Goal: Check status: Check status

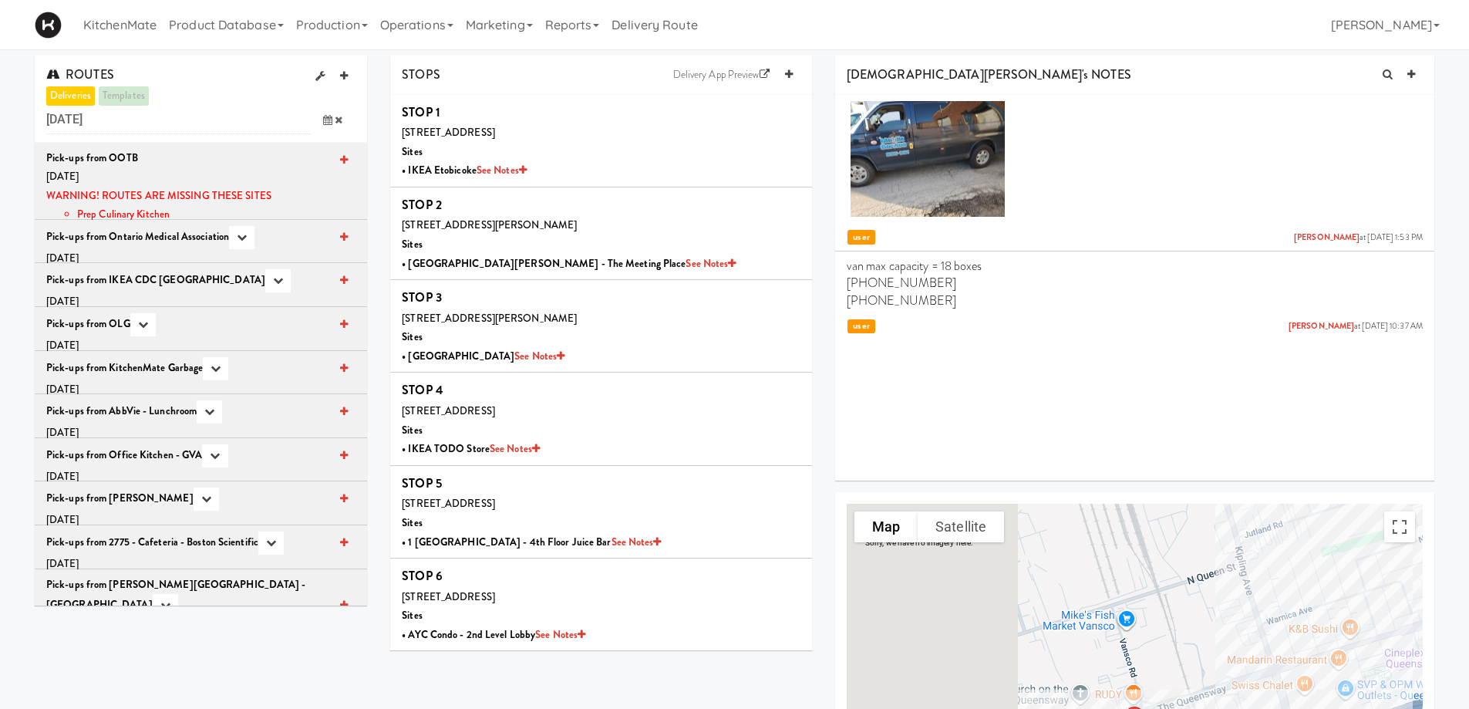
click at [335, 120] on icon at bounding box center [339, 120] width 8 height 10
click at [328, 118] on icon at bounding box center [327, 120] width 9 height 10
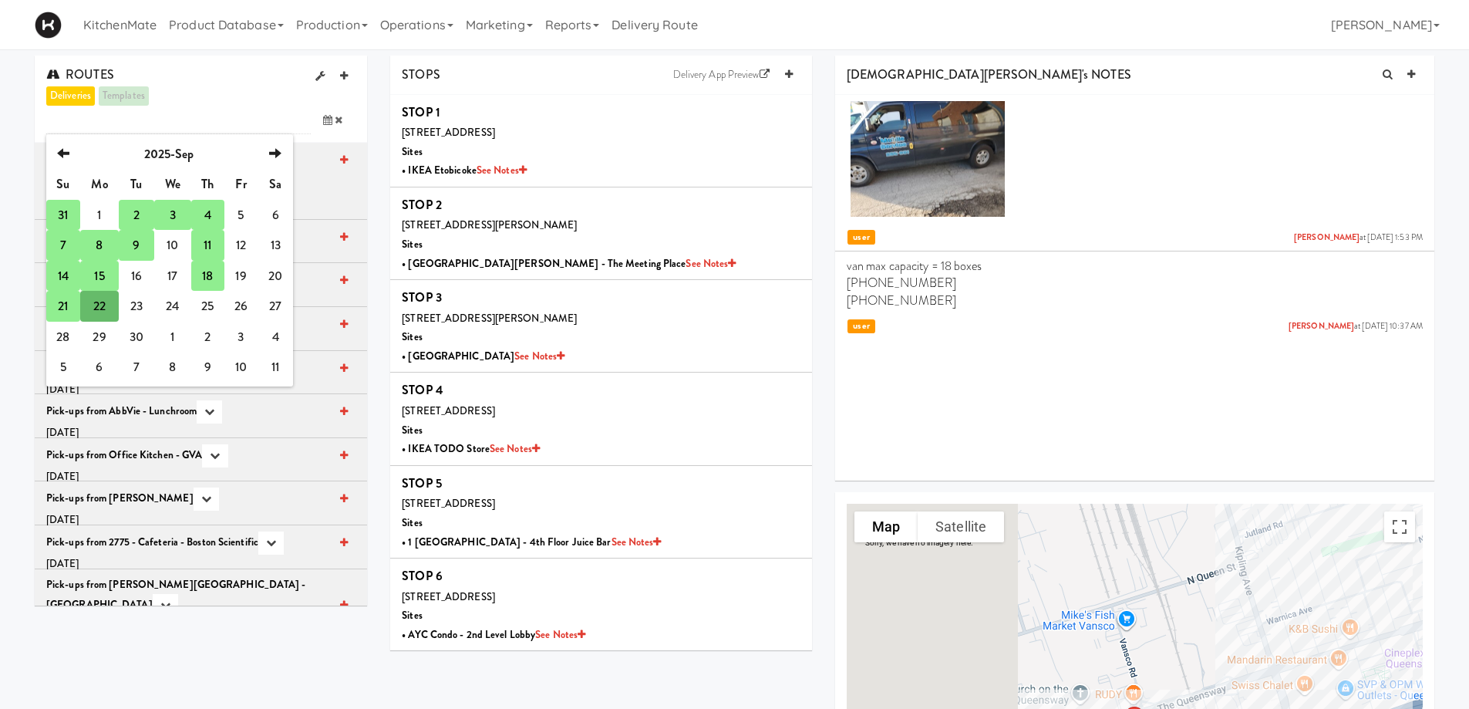
click at [62, 311] on td "21" at bounding box center [63, 306] width 34 height 31
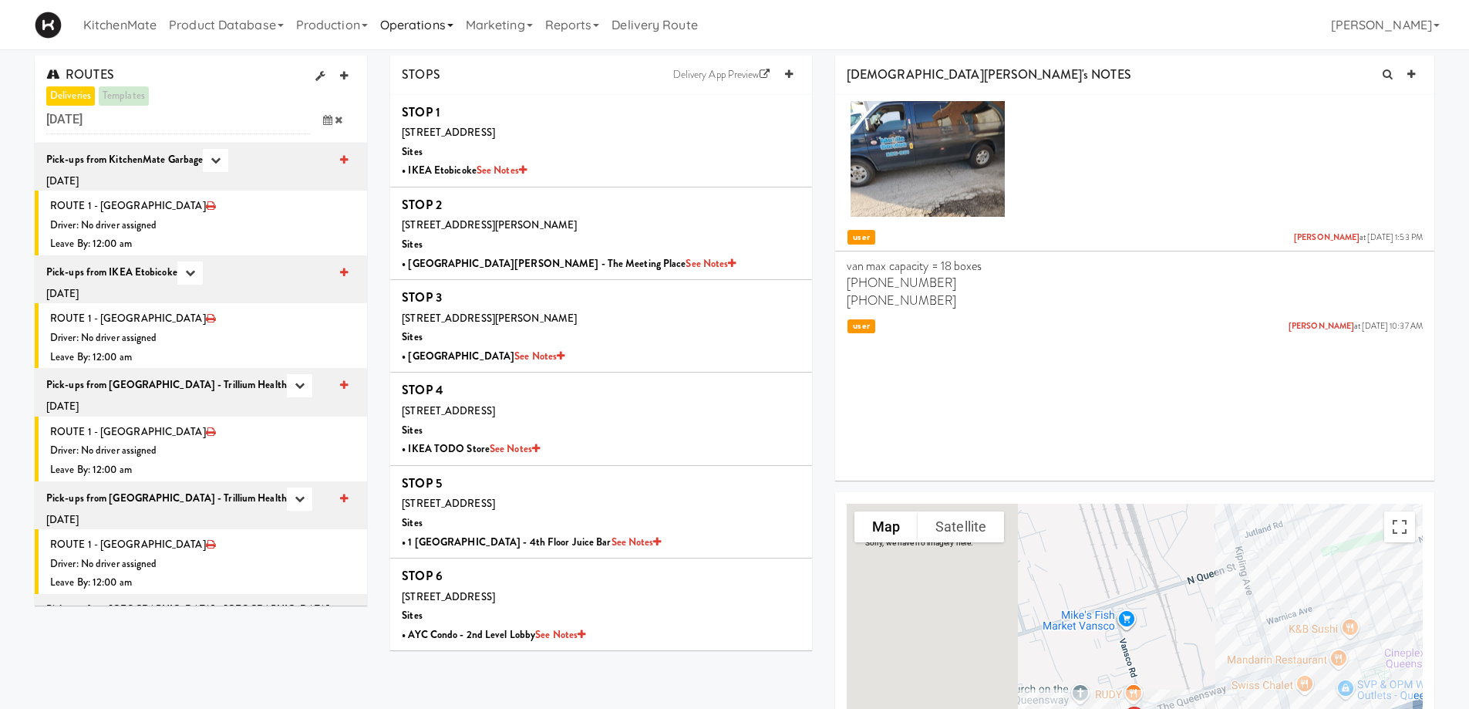
click at [453, 25] on link "Operations" at bounding box center [417, 24] width 86 height 49
click at [426, 60] on link "Sites" at bounding box center [435, 67] width 123 height 28
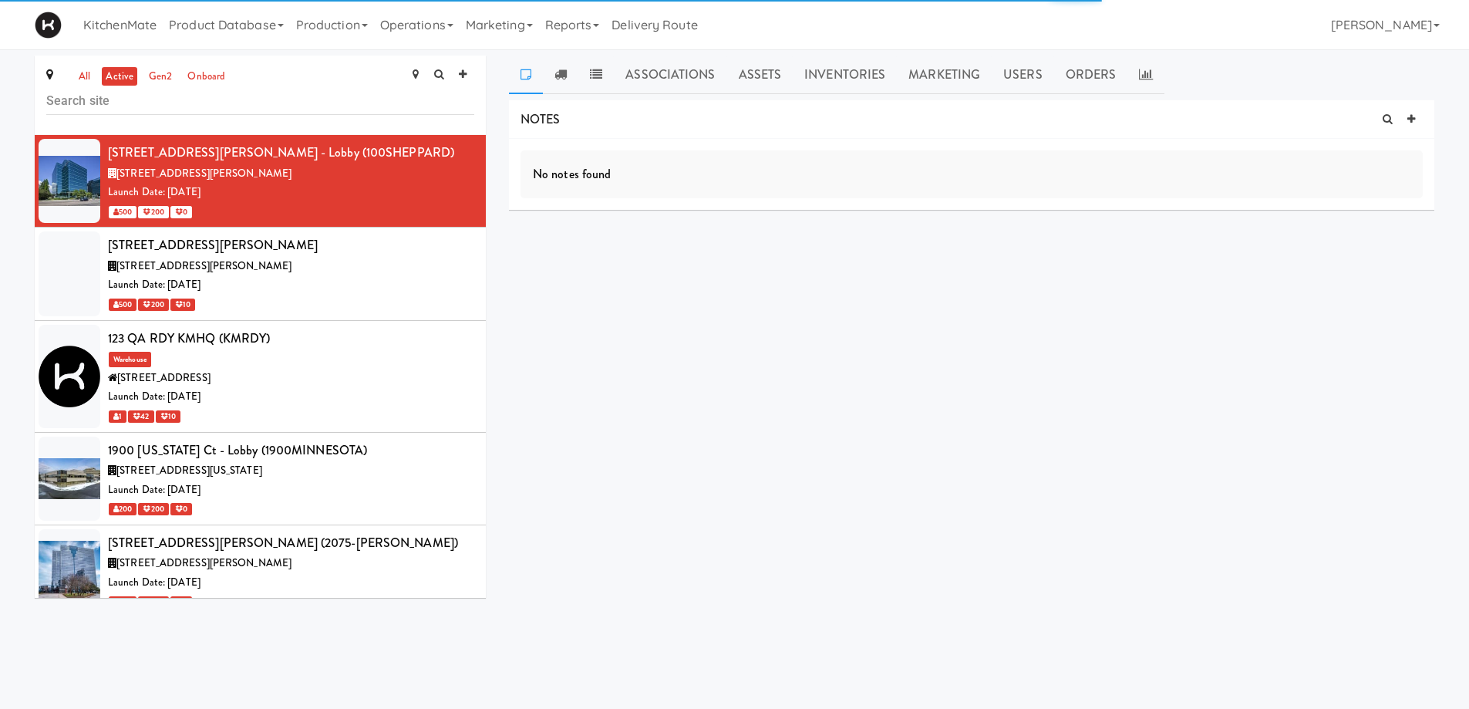
click at [146, 106] on input "text" at bounding box center [260, 100] width 428 height 29
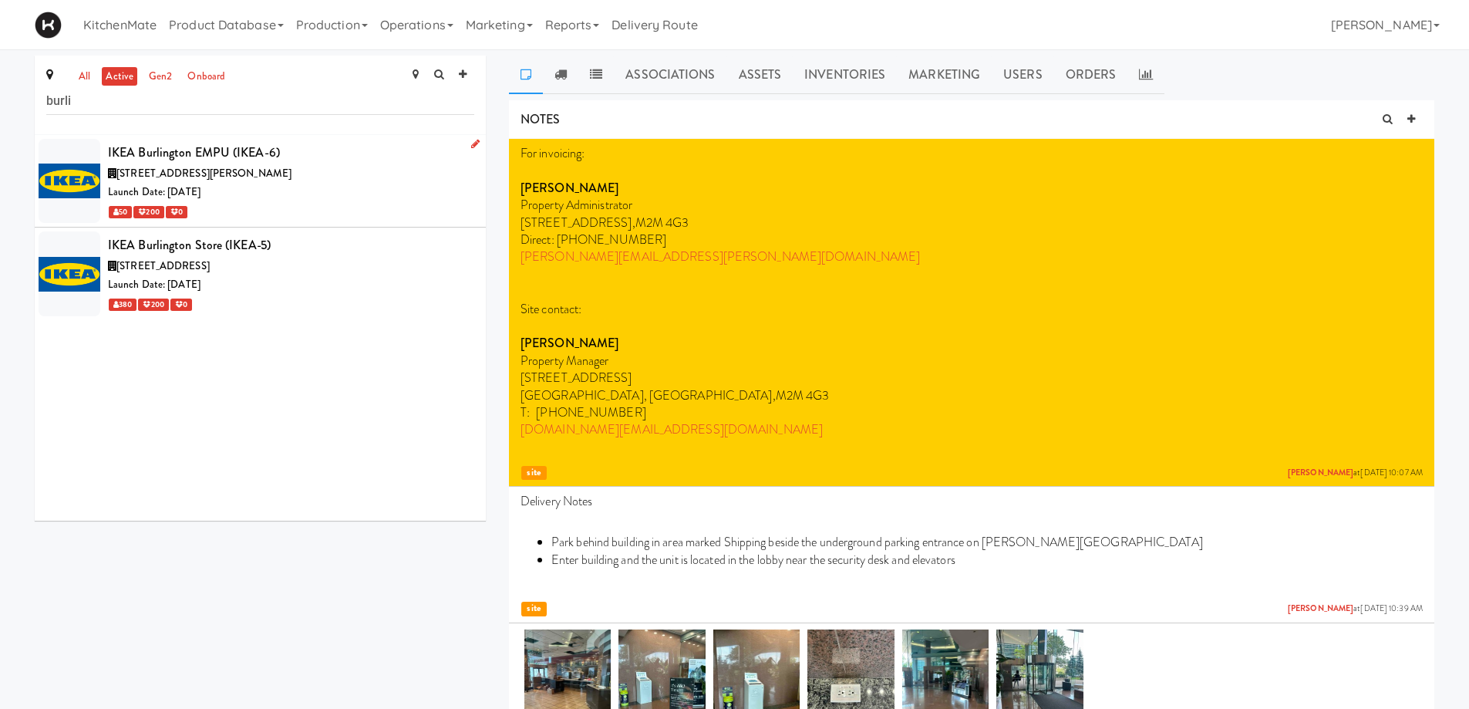
type input "burli"
copy span "1135 King Rd, Burlington ON"
drag, startPoint x: 241, startPoint y: 179, endPoint x: 463, endPoint y: -78, distance: 339.4
click at [463, 0] on html "Okay Okay Select date: previous 2025-Sep next Su Mo Tu We Th Fr Sa 31 1 2 3 4 5…" at bounding box center [734, 354] width 1469 height 709
copy span "1065 Plains Rd E, Burlington ON"
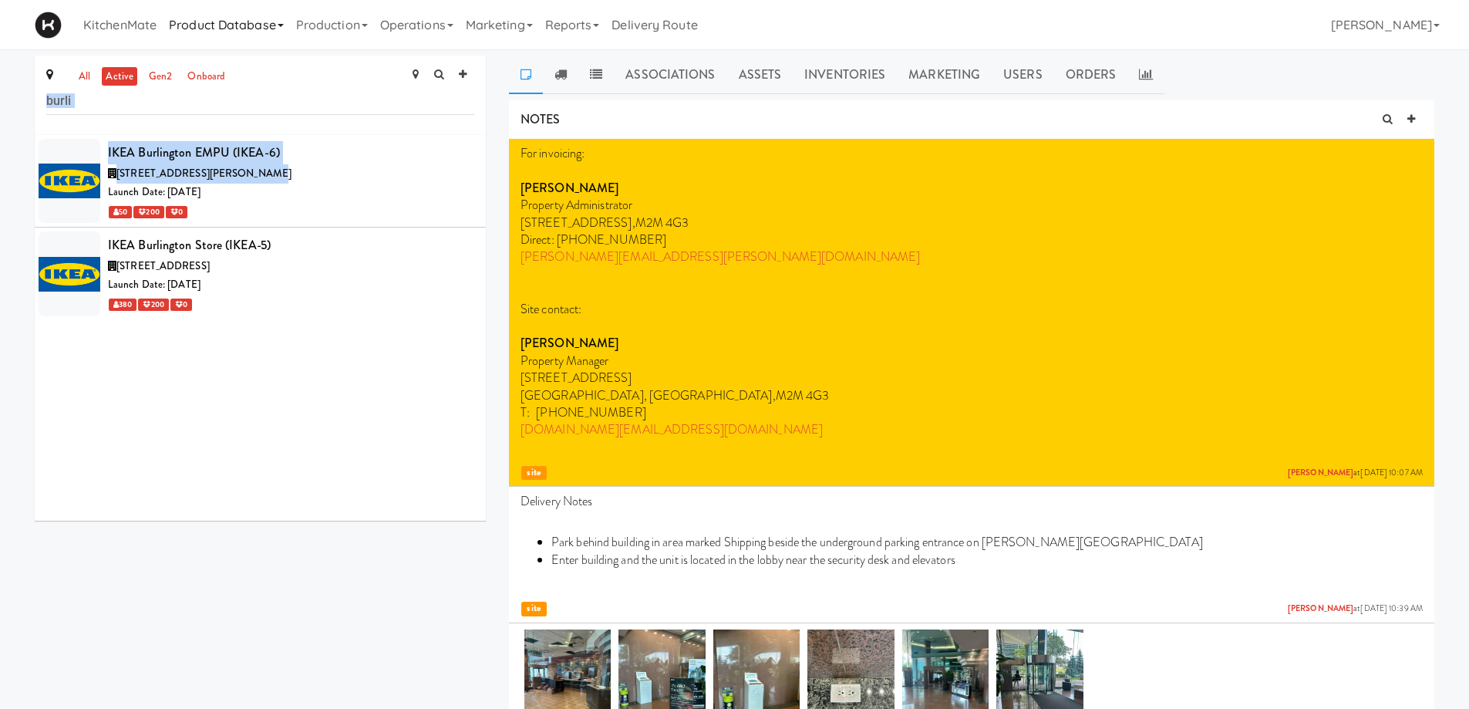
drag, startPoint x: 258, startPoint y: 268, endPoint x: 202, endPoint y: 45, distance: 230.4
click at [293, 333] on div "IKEA Burlington EMPU (IKEA-6) 1135 King Rd, Burlington ON Launch Date: Oct 11, …" at bounding box center [260, 327] width 451 height 385
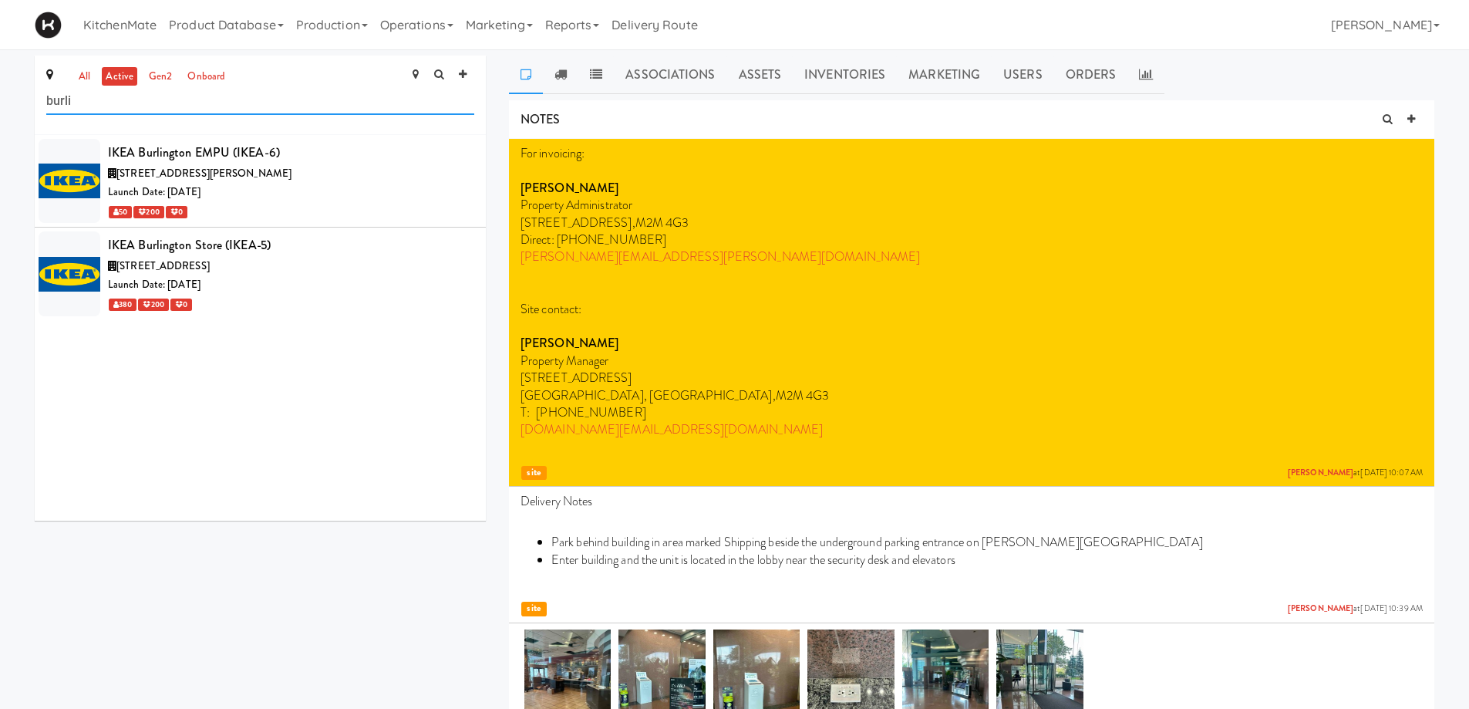
drag, startPoint x: 79, startPoint y: 98, endPoint x: 3, endPoint y: 98, distance: 75.6
click at [217, 144] on div "IKEA Burlington EMPU (IKEA-6)" at bounding box center [291, 152] width 366 height 23
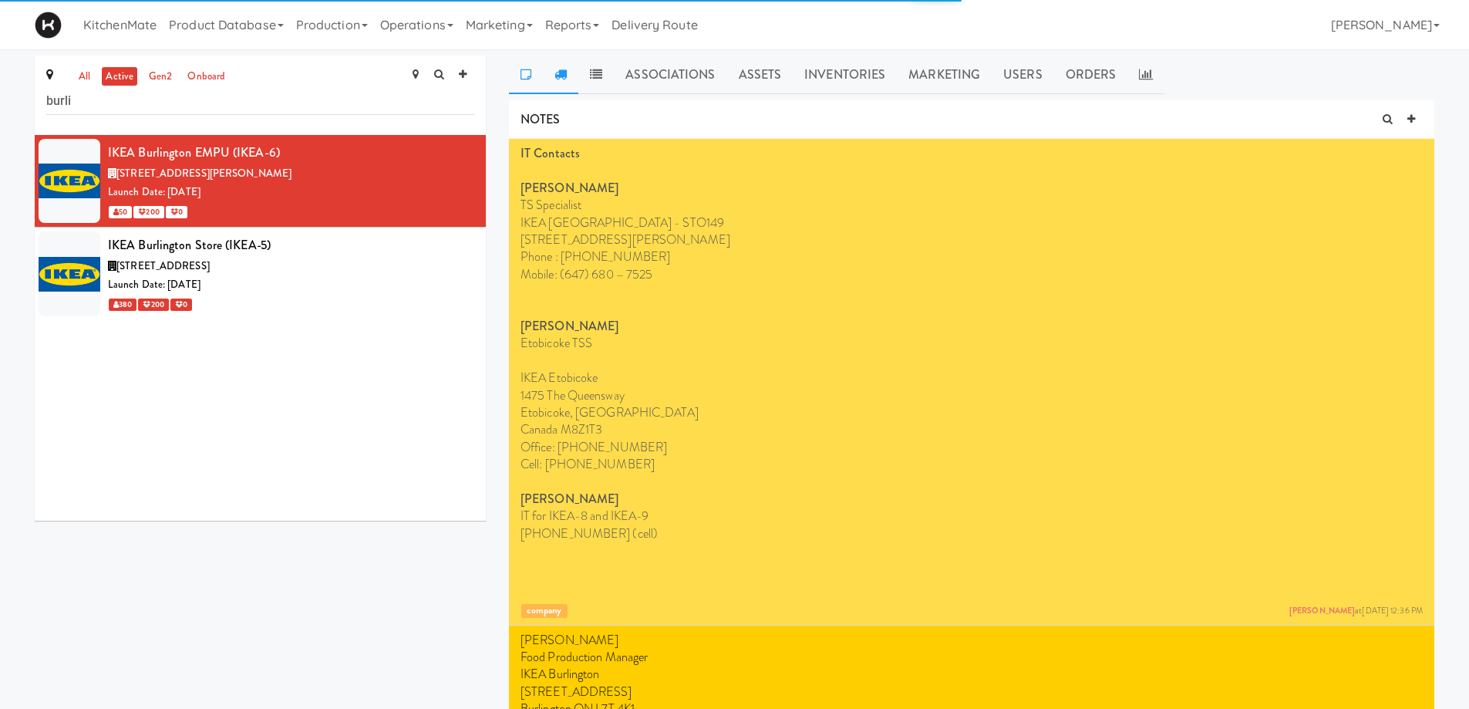
click at [554, 82] on link at bounding box center [560, 75] width 35 height 39
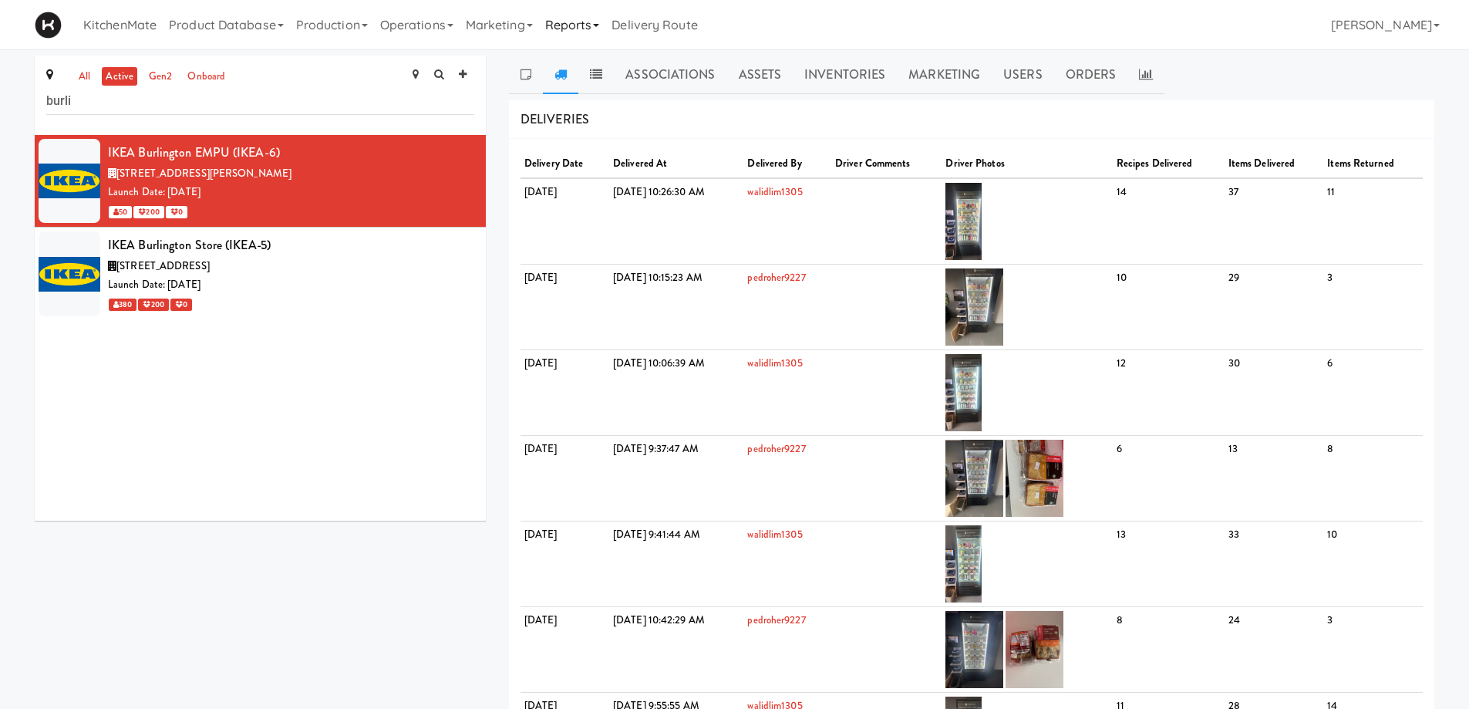
click at [580, 27] on link "Reports" at bounding box center [572, 24] width 67 height 49
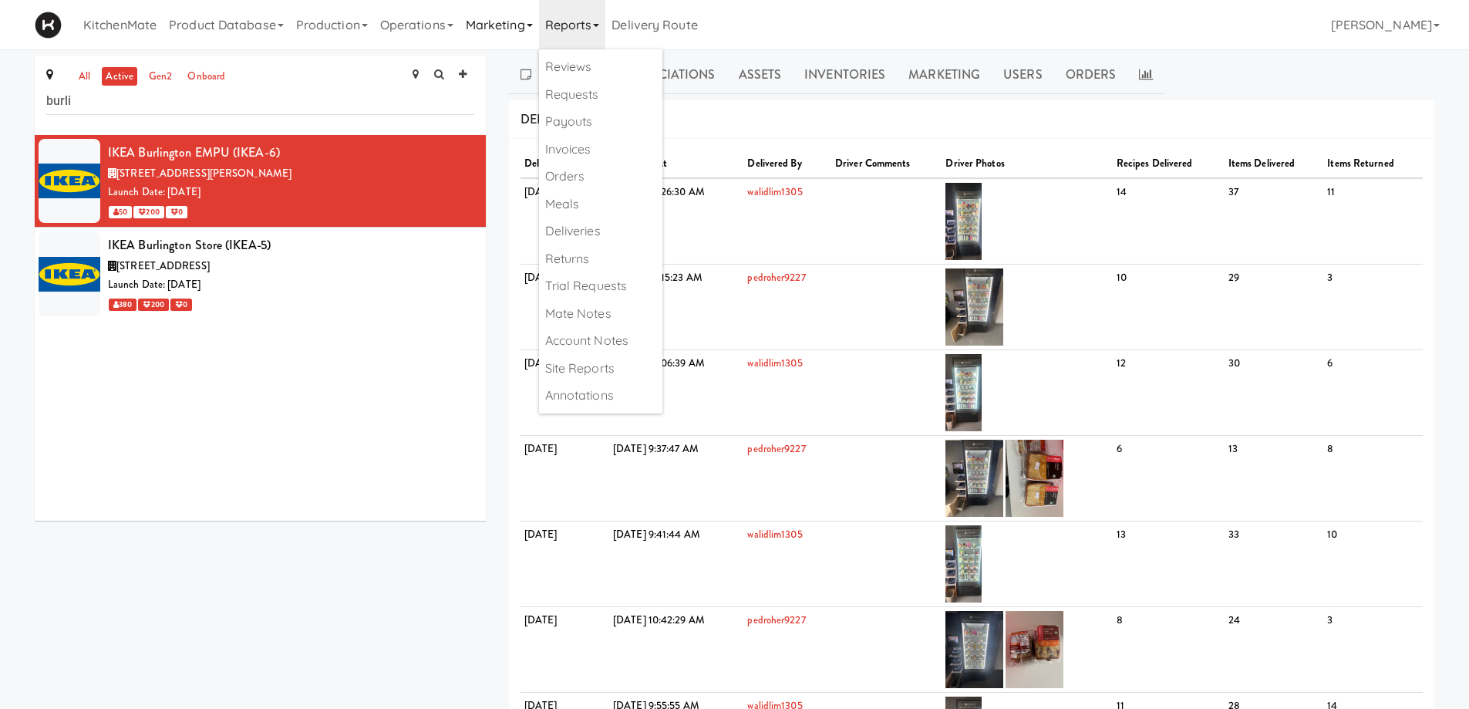
click at [493, 35] on link "Marketing" at bounding box center [499, 24] width 79 height 49
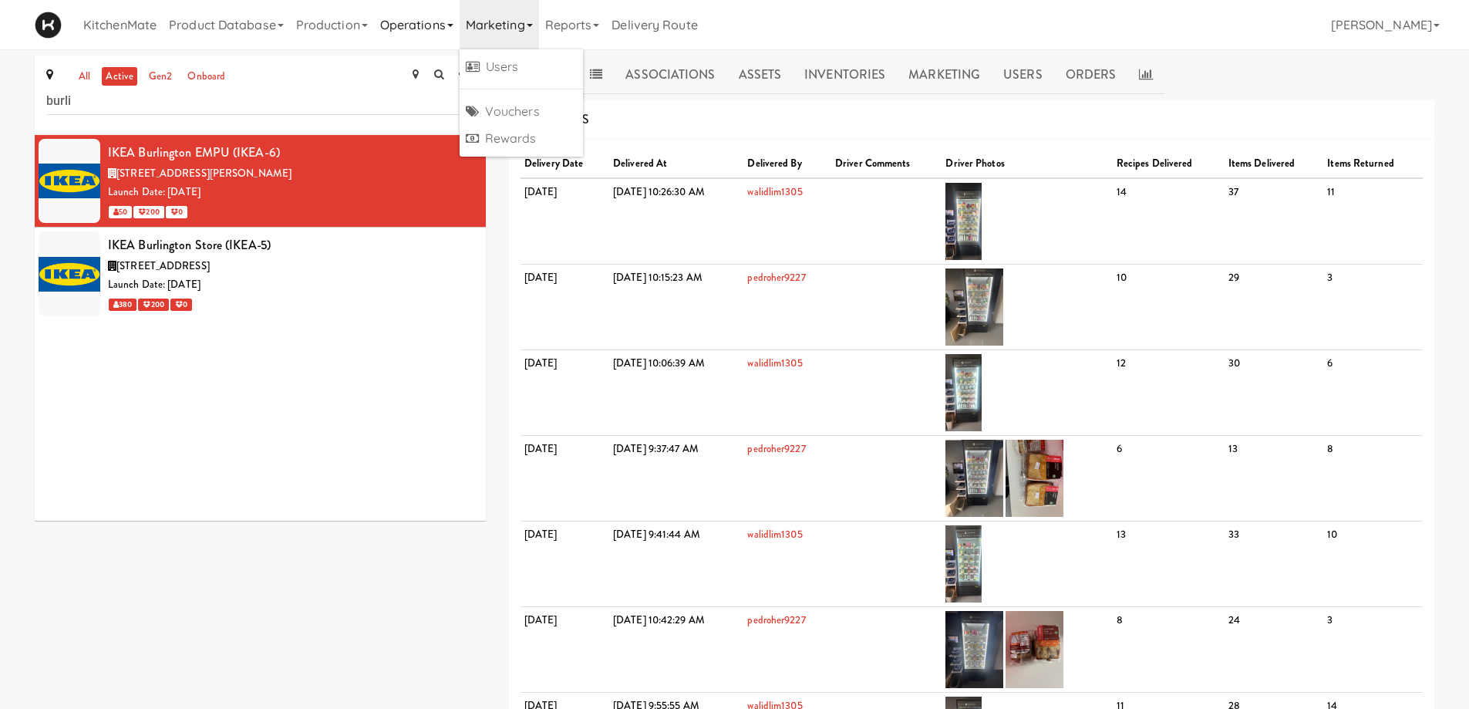
click at [425, 39] on link "Operations" at bounding box center [417, 24] width 86 height 49
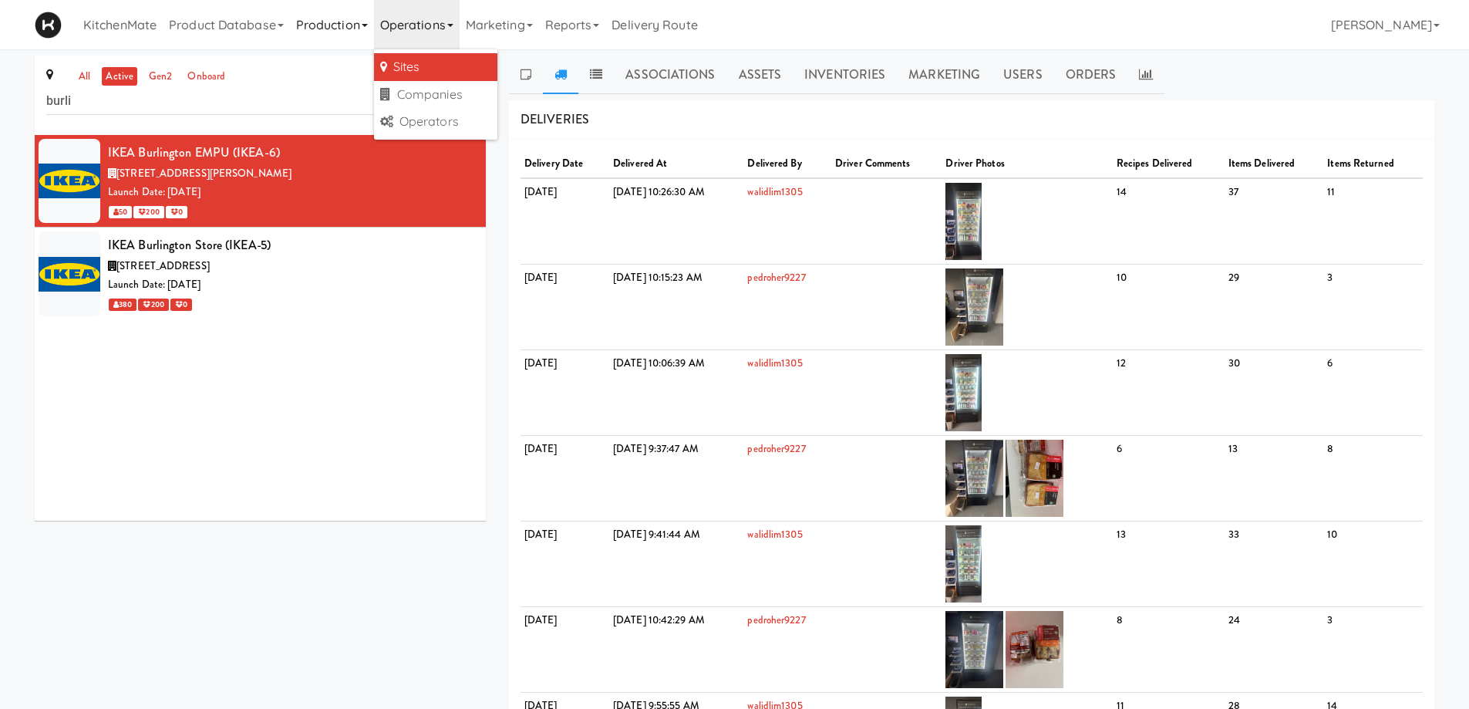
click at [331, 17] on link "Production" at bounding box center [332, 24] width 84 height 49
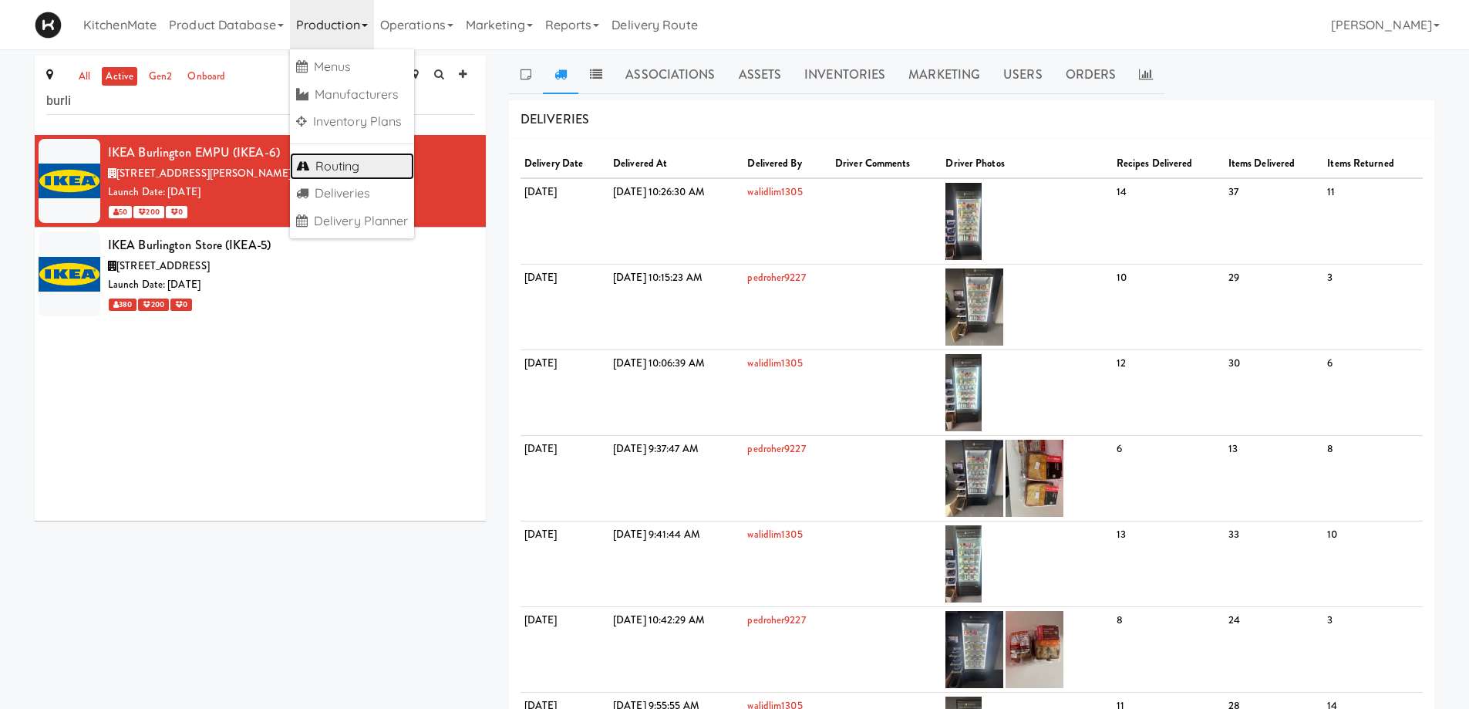
click at [357, 160] on link "Routing" at bounding box center [352, 167] width 125 height 28
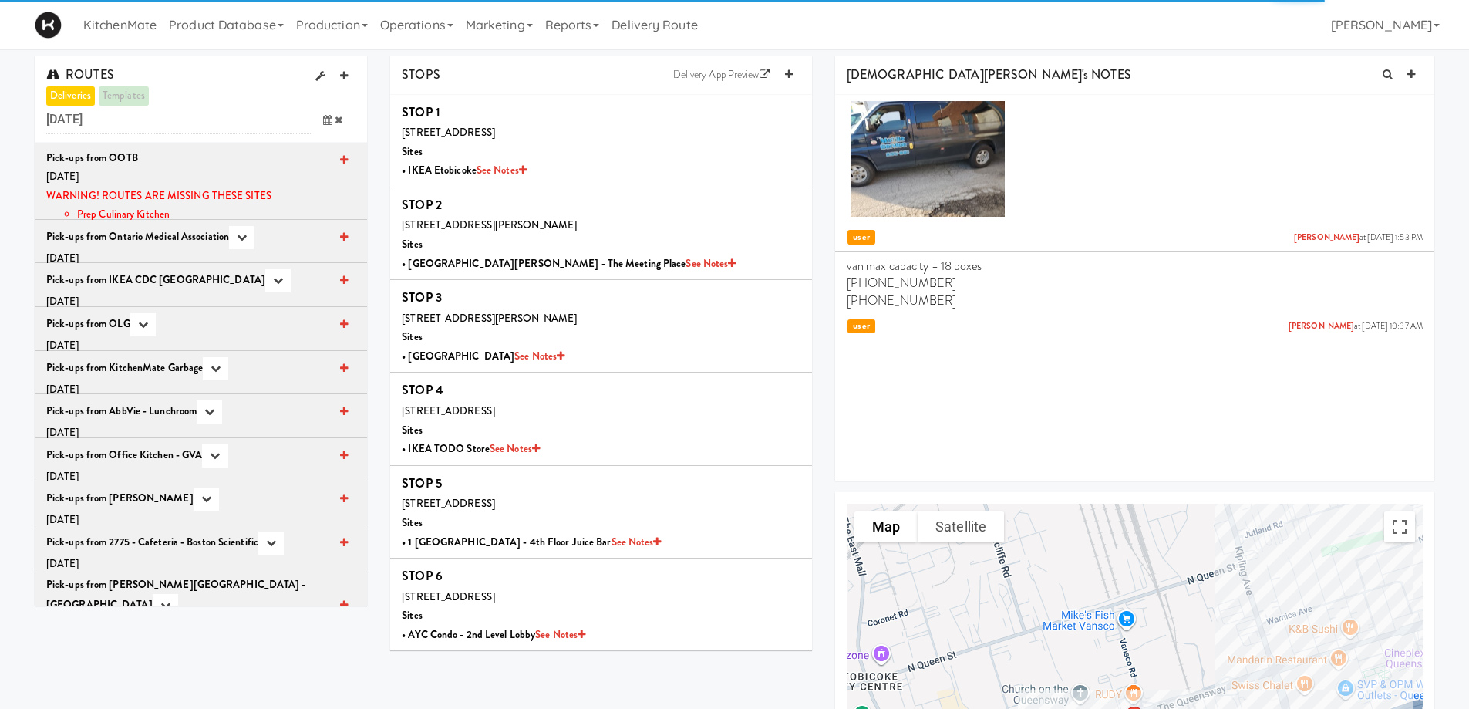
click at [328, 118] on icon at bounding box center [327, 120] width 9 height 10
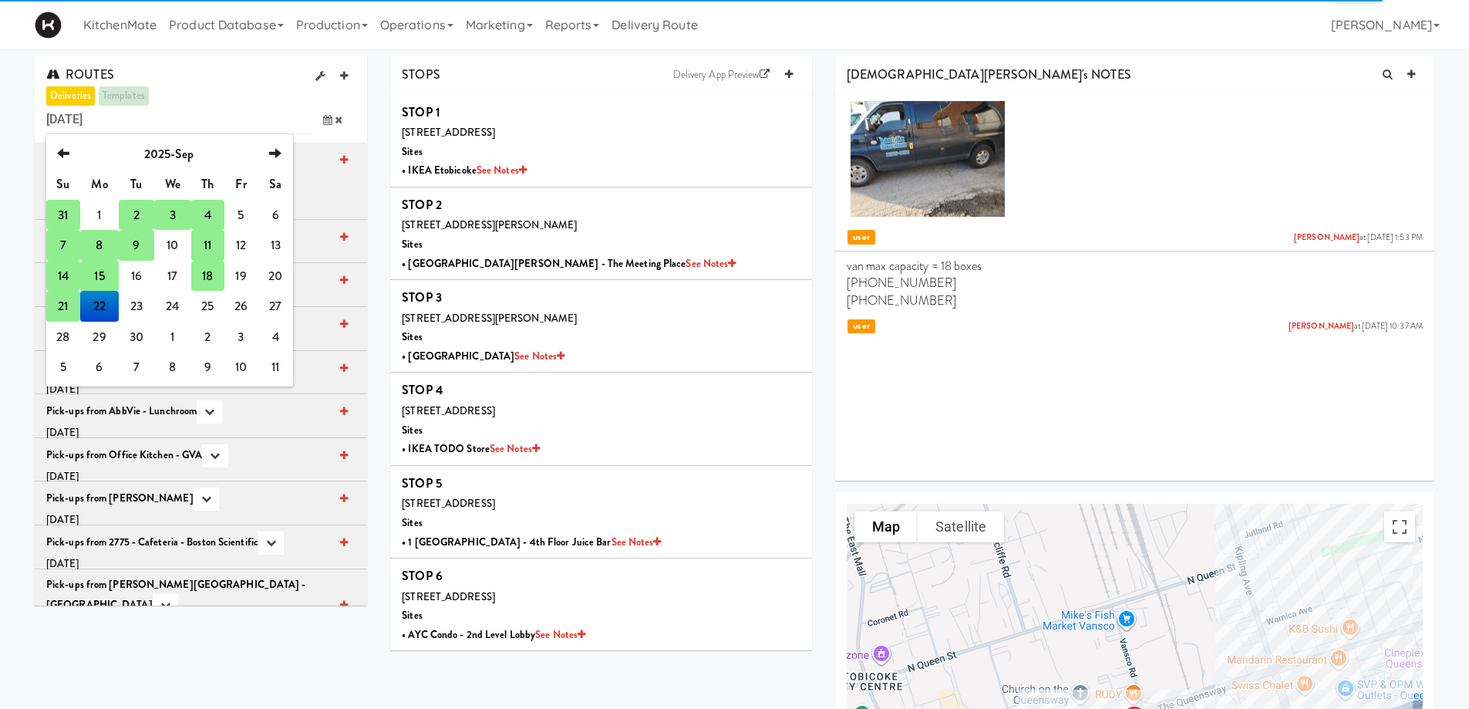
click at [93, 276] on td "15" at bounding box center [99, 276] width 39 height 31
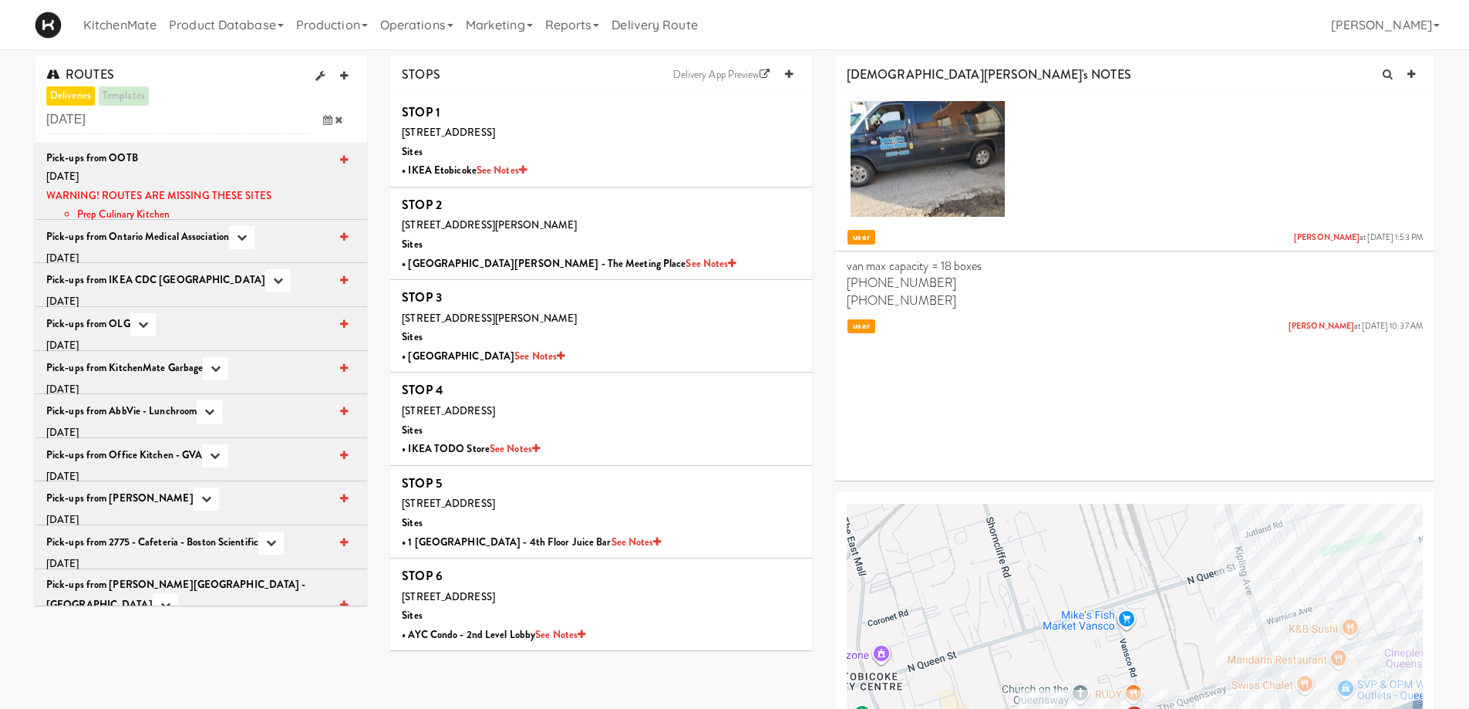
click at [328, 118] on icon at bounding box center [327, 120] width 9 height 10
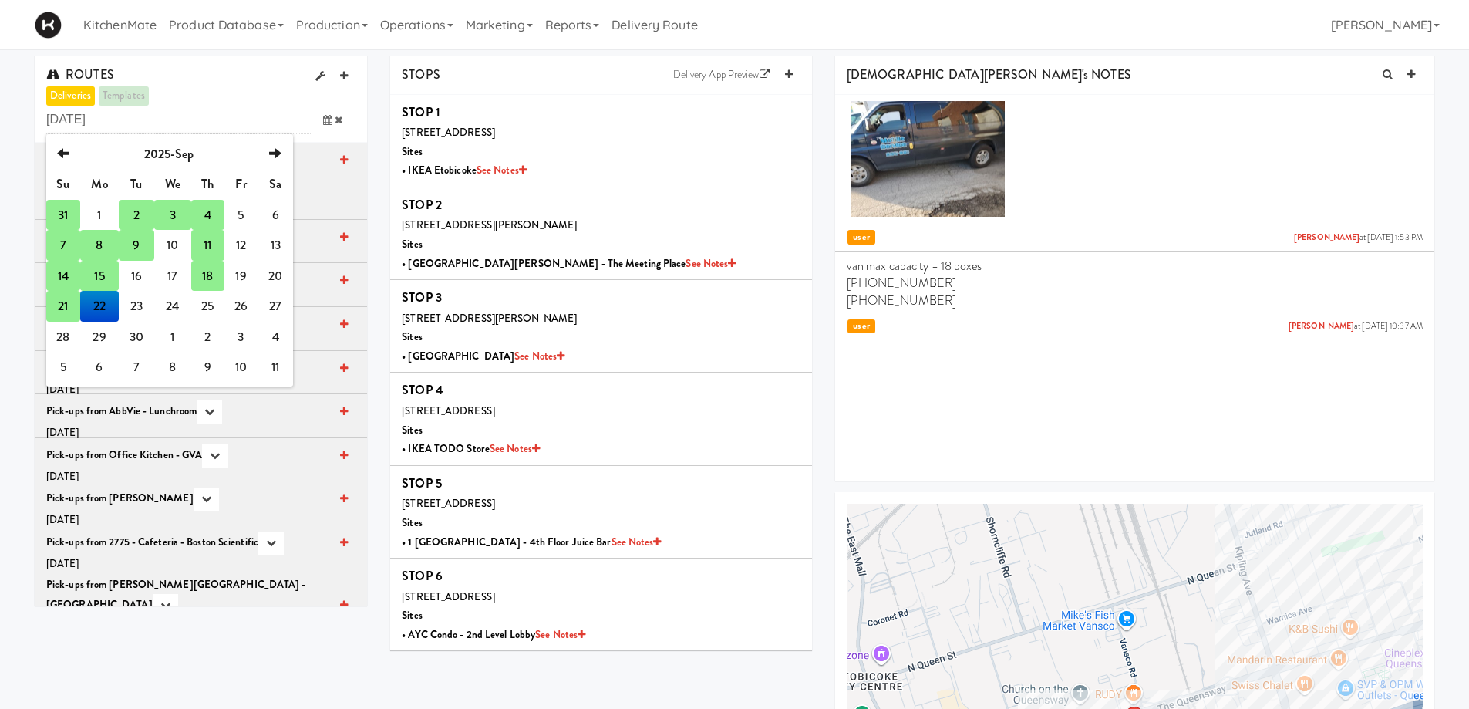
click at [96, 246] on td "8" at bounding box center [99, 245] width 39 height 31
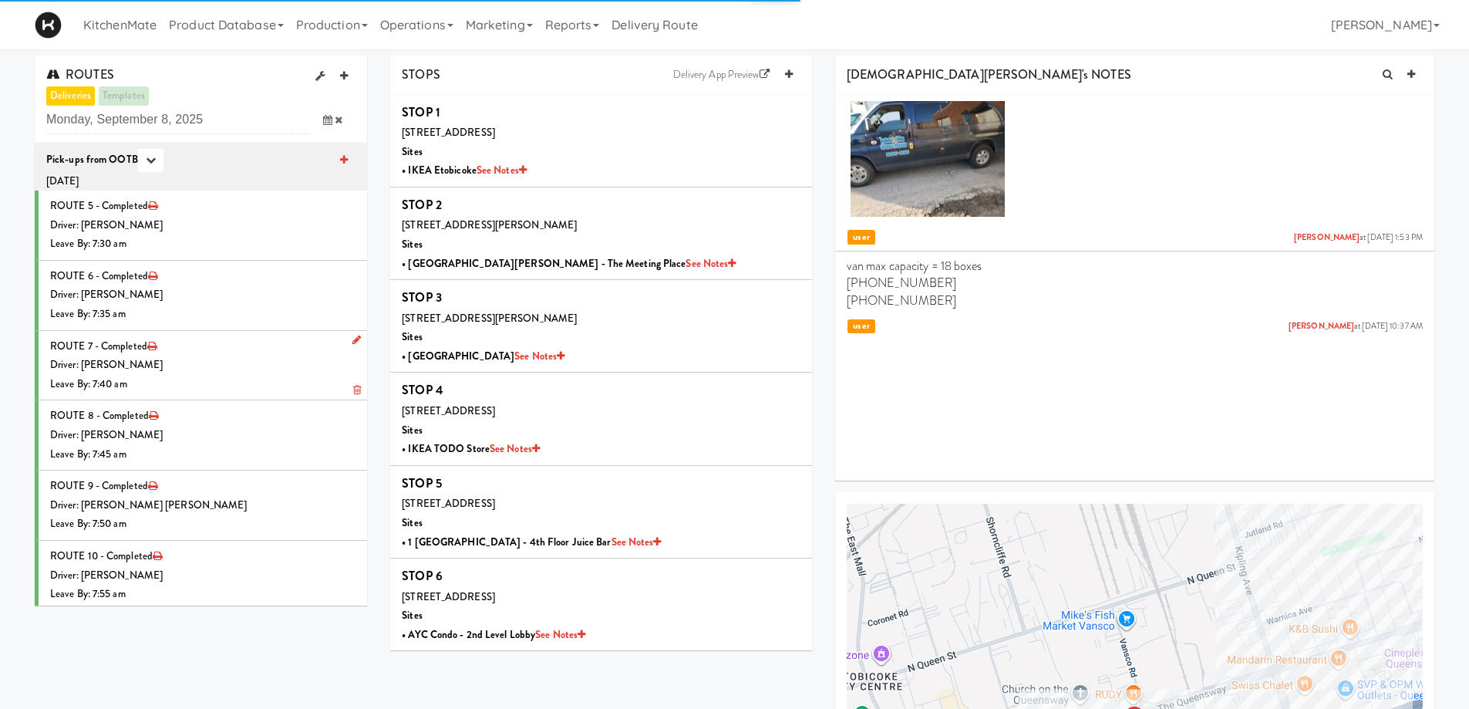
click at [173, 355] on div "Driver: Walid Limam" at bounding box center [202, 364] width 305 height 19
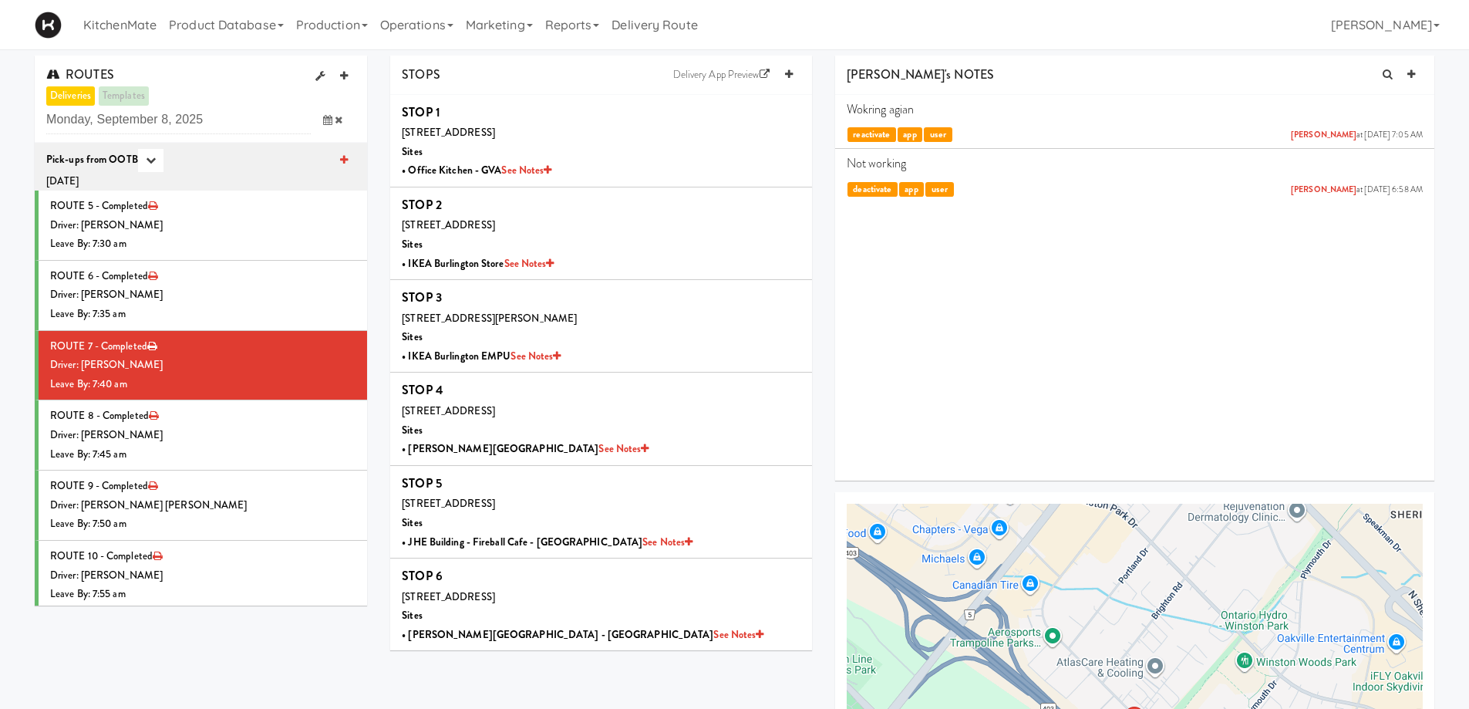
click at [323, 116] on icon at bounding box center [327, 120] width 9 height 10
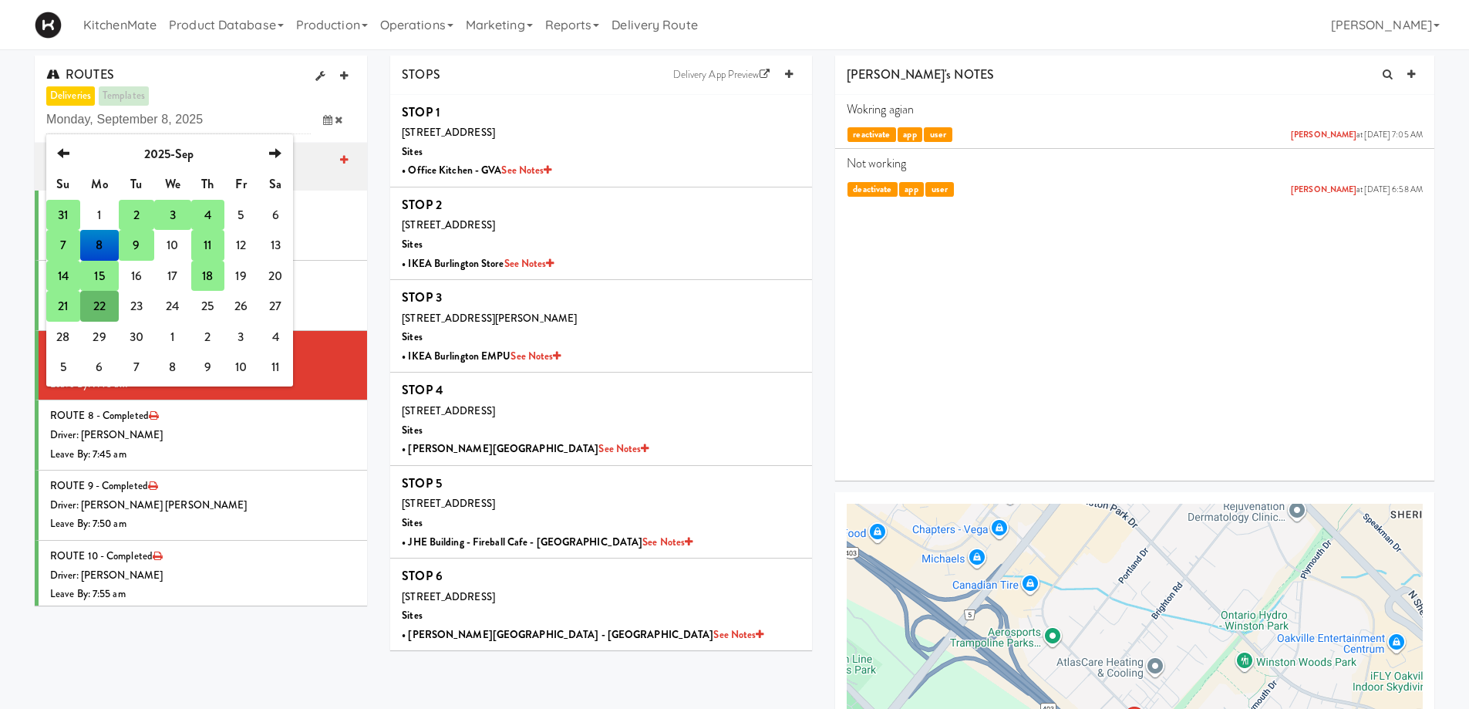
click at [104, 308] on td "22" at bounding box center [99, 306] width 39 height 31
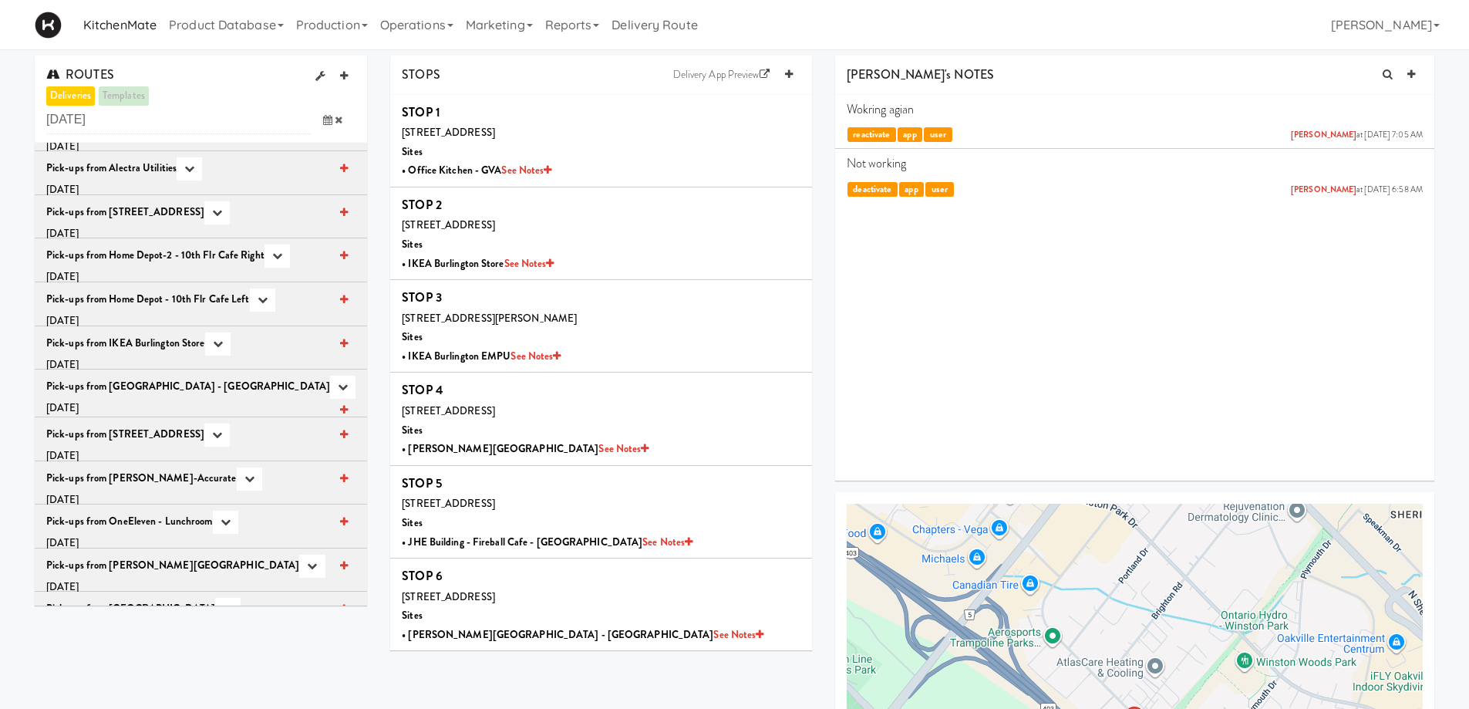
scroll to position [514, 0]
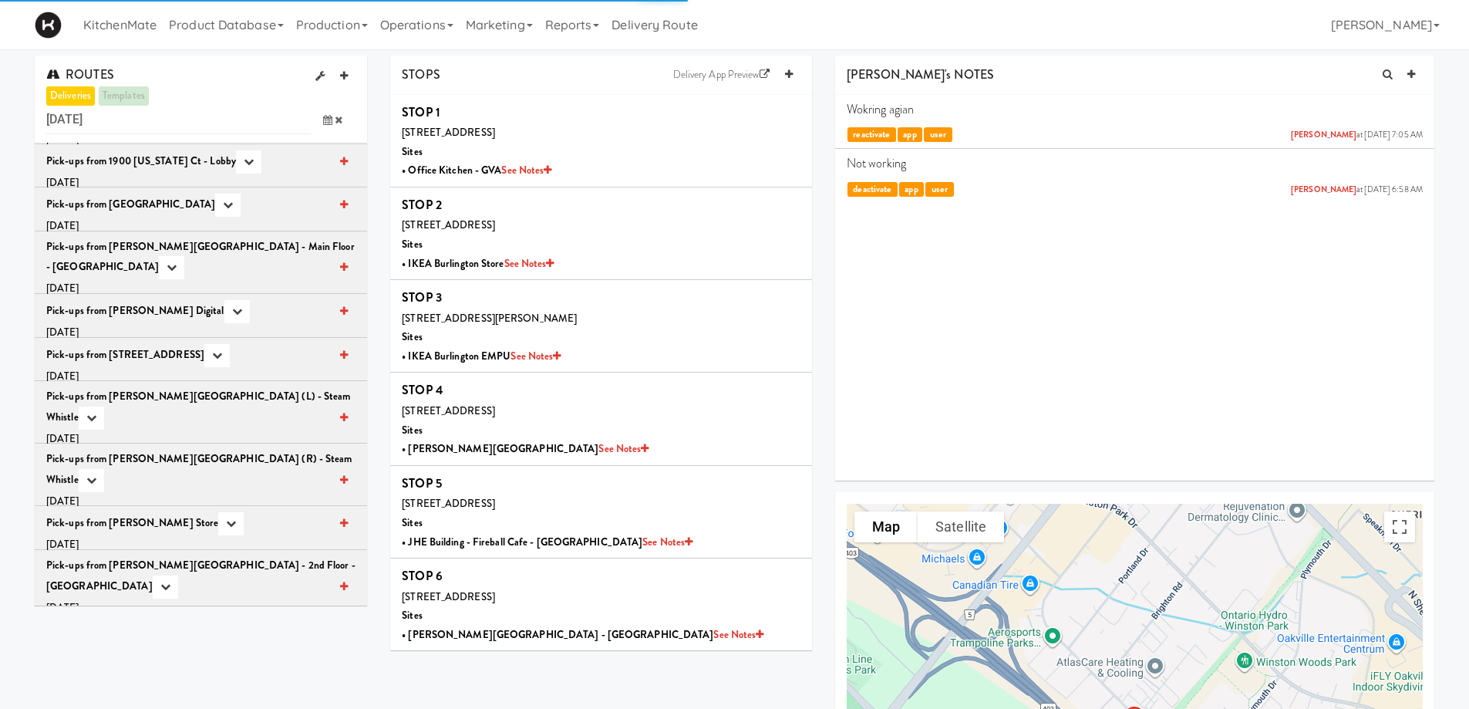
click at [235, 237] on div "Pick-ups from [PERSON_NAME] Library - Main Floor - McMaster University Box Labe…" at bounding box center [200, 267] width 309 height 61
click at [159, 256] on button "button" at bounding box center [171, 267] width 25 height 23
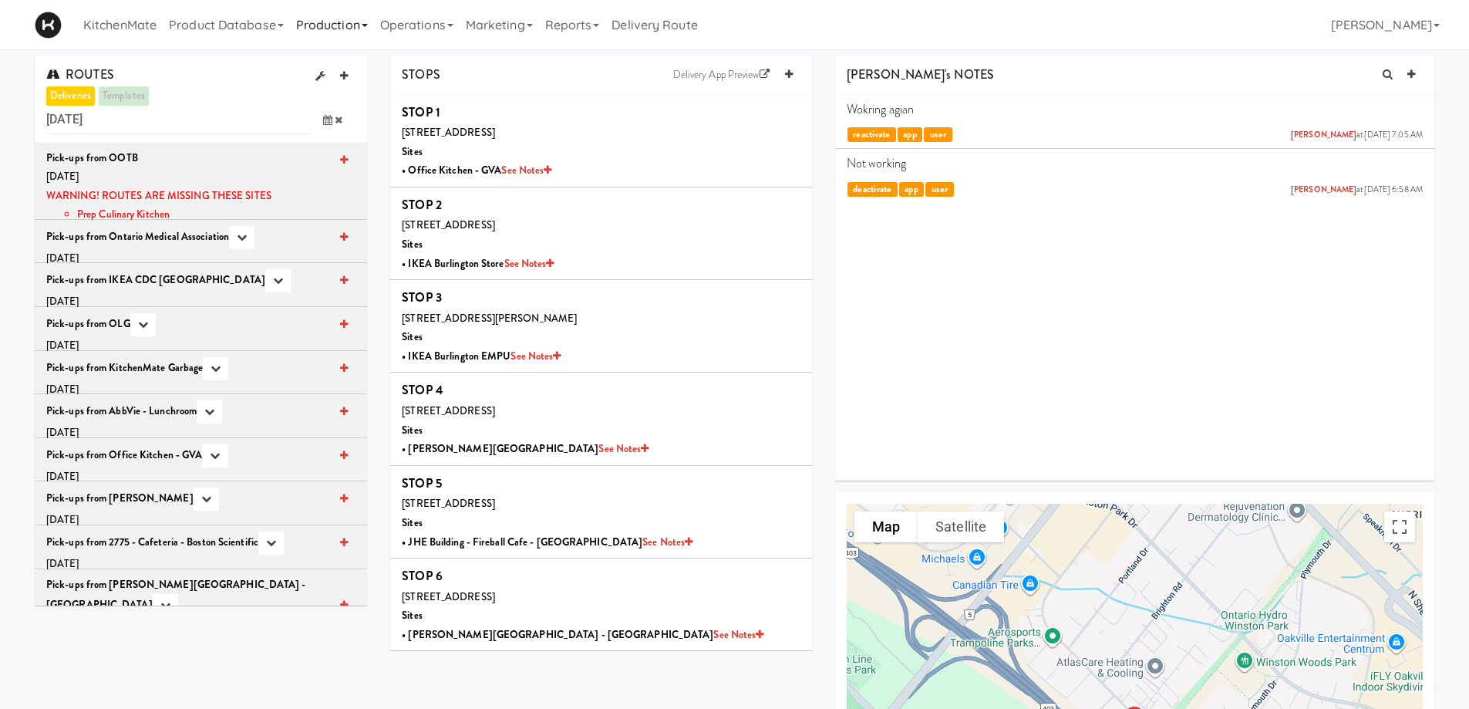
click at [374, 27] on link "Production" at bounding box center [332, 24] width 84 height 49
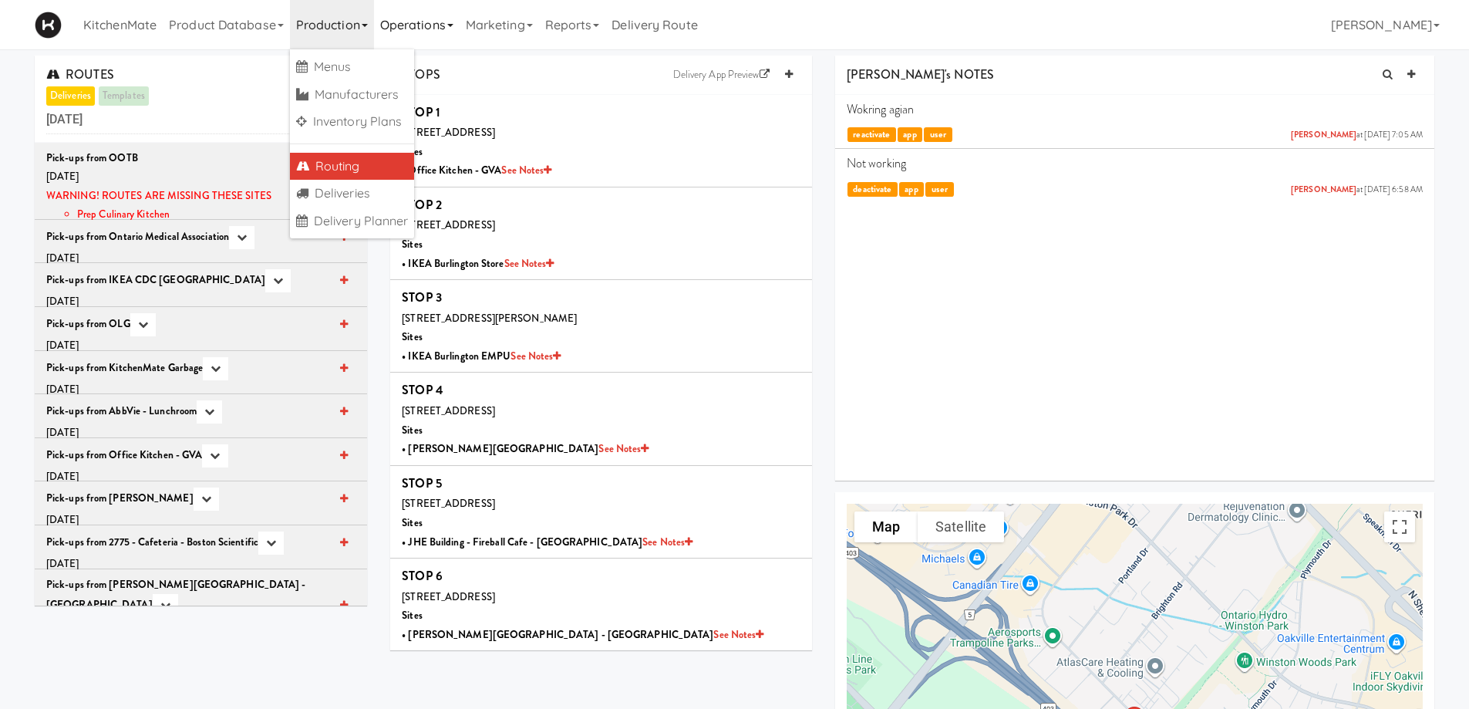
click at [459, 22] on link "Operations" at bounding box center [417, 24] width 86 height 49
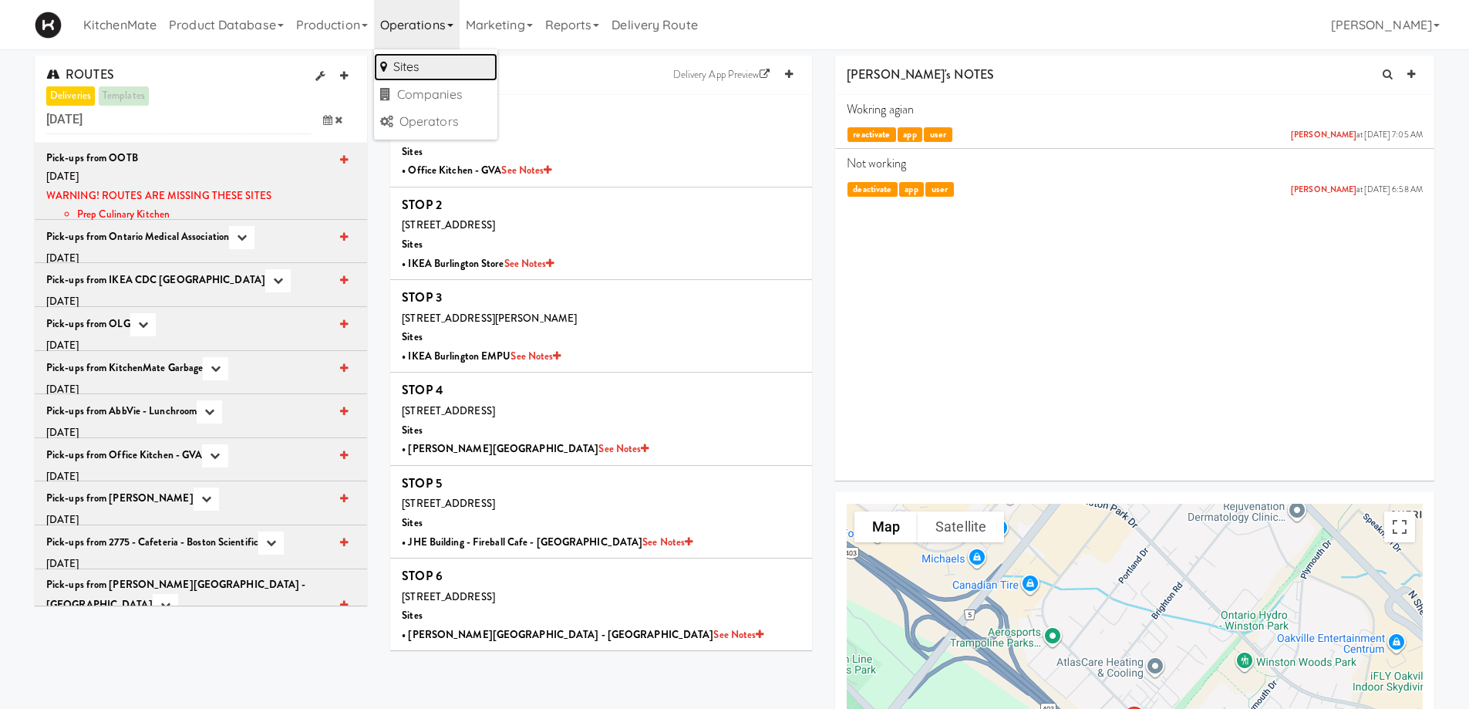
click at [426, 61] on link "Sites" at bounding box center [435, 67] width 123 height 28
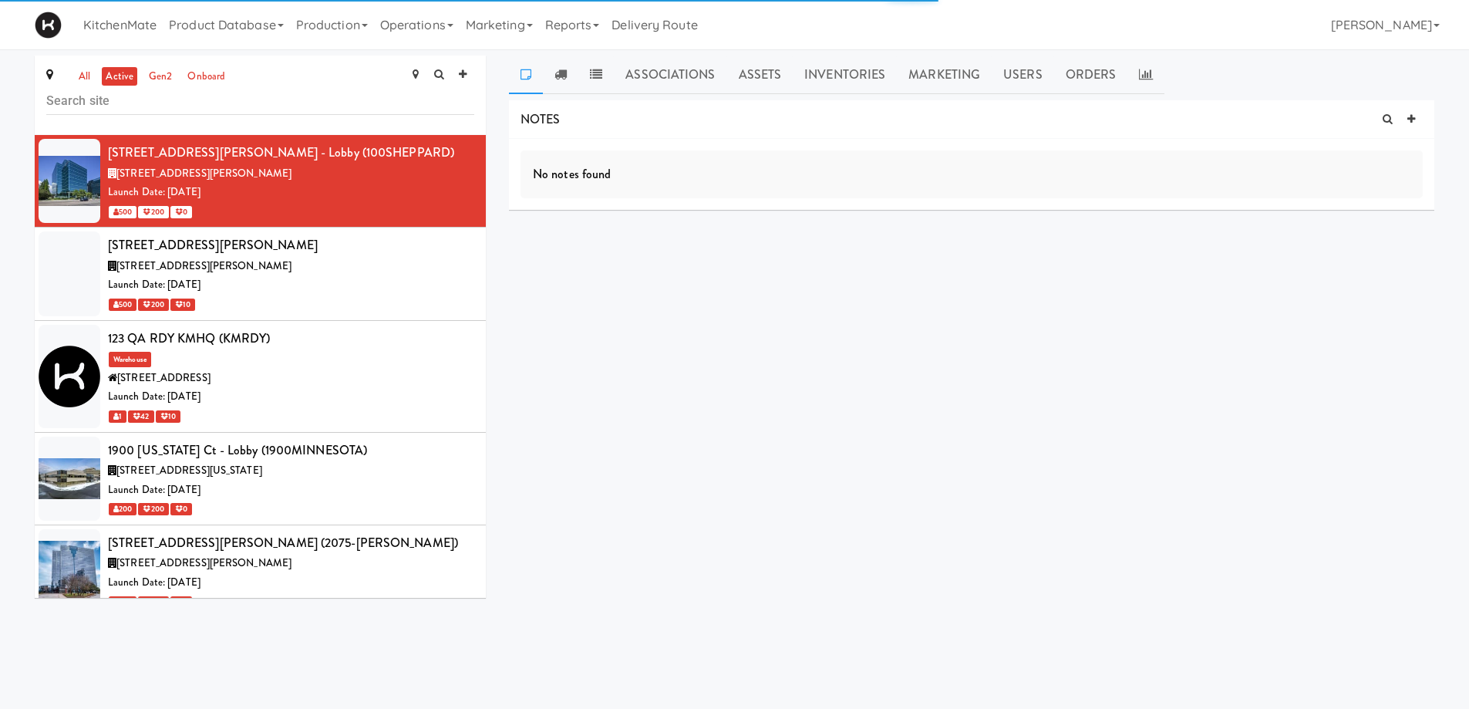
click at [112, 99] on input "text" at bounding box center [260, 100] width 428 height 29
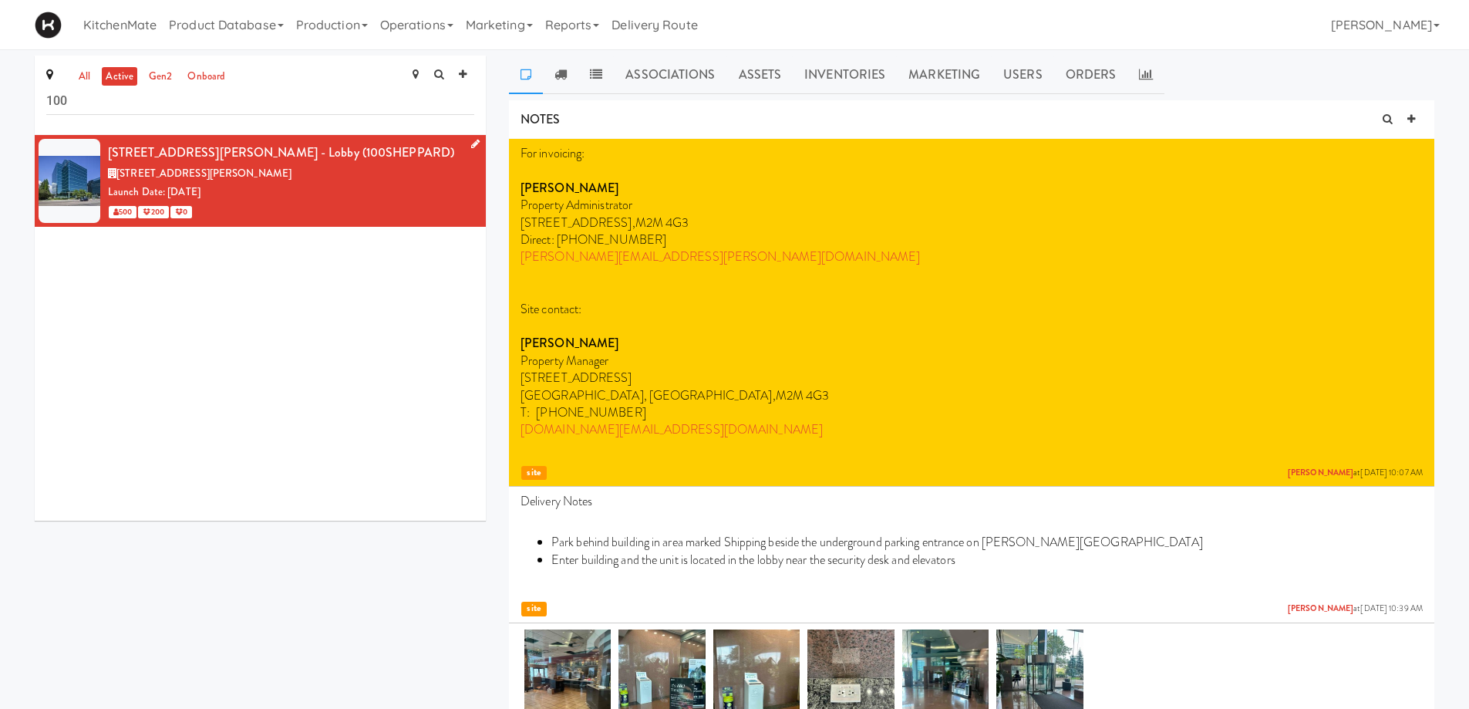
type input "100"
click at [342, 183] on div "Launch Date: Jul 02, 2024" at bounding box center [291, 192] width 366 height 19
click at [555, 73] on icon at bounding box center [560, 74] width 12 height 12
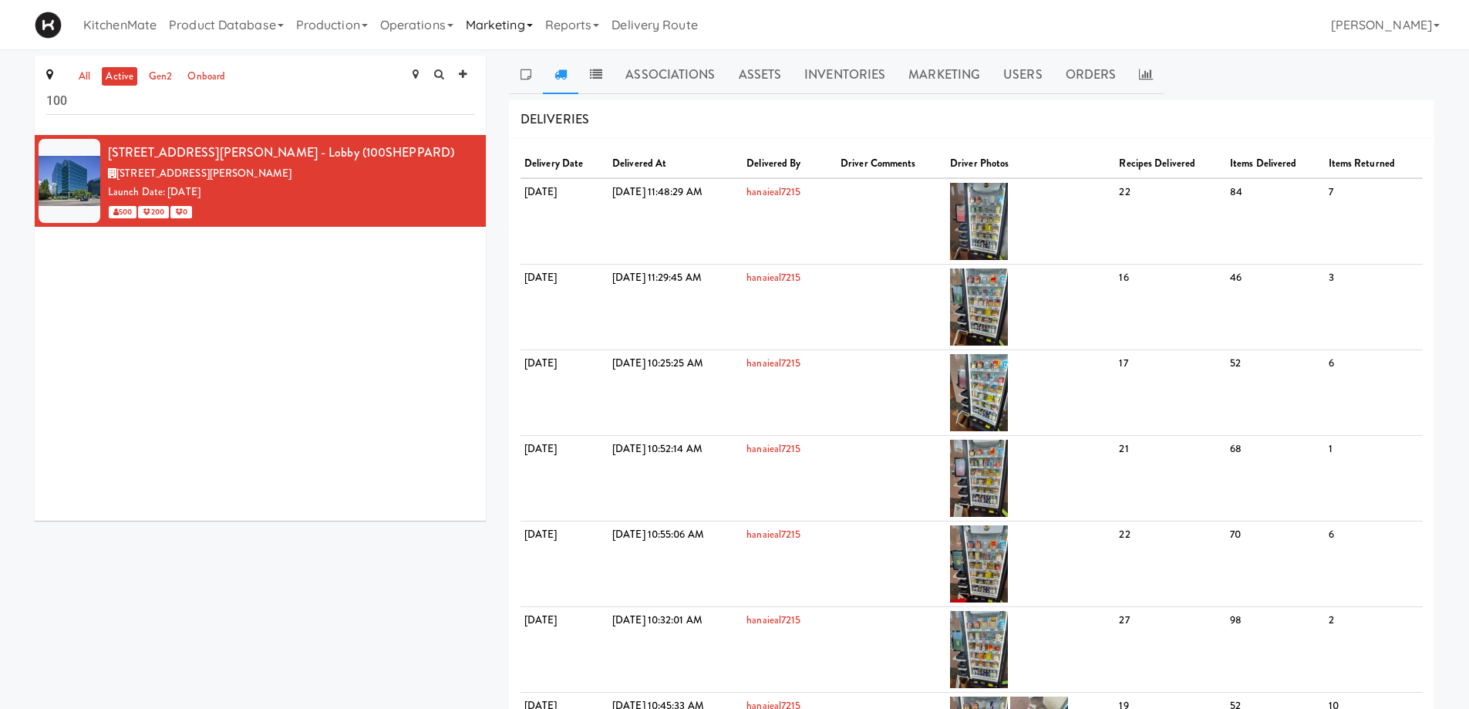
click at [504, 25] on link "Marketing" at bounding box center [499, 24] width 79 height 49
click at [419, 25] on link "Operations" at bounding box center [417, 24] width 86 height 49
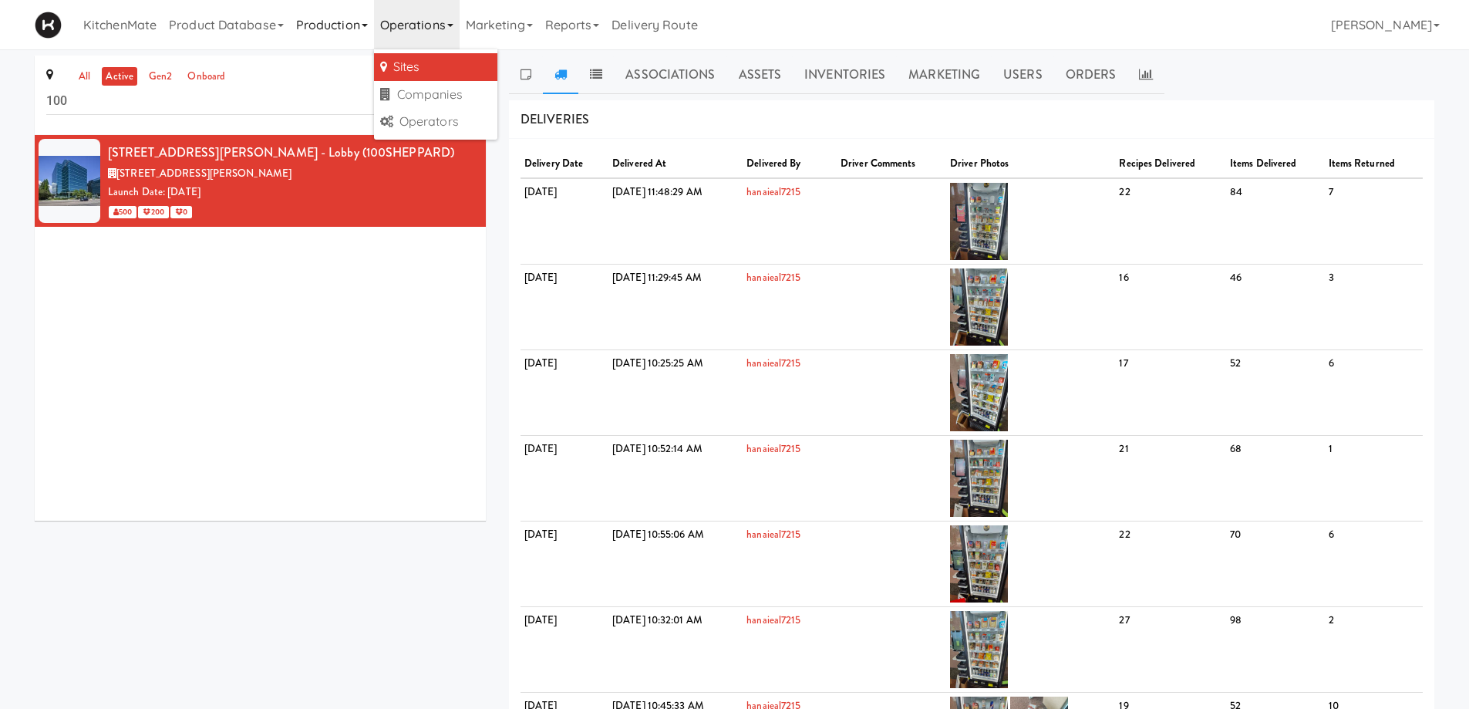
click at [348, 31] on link "Production" at bounding box center [332, 24] width 84 height 49
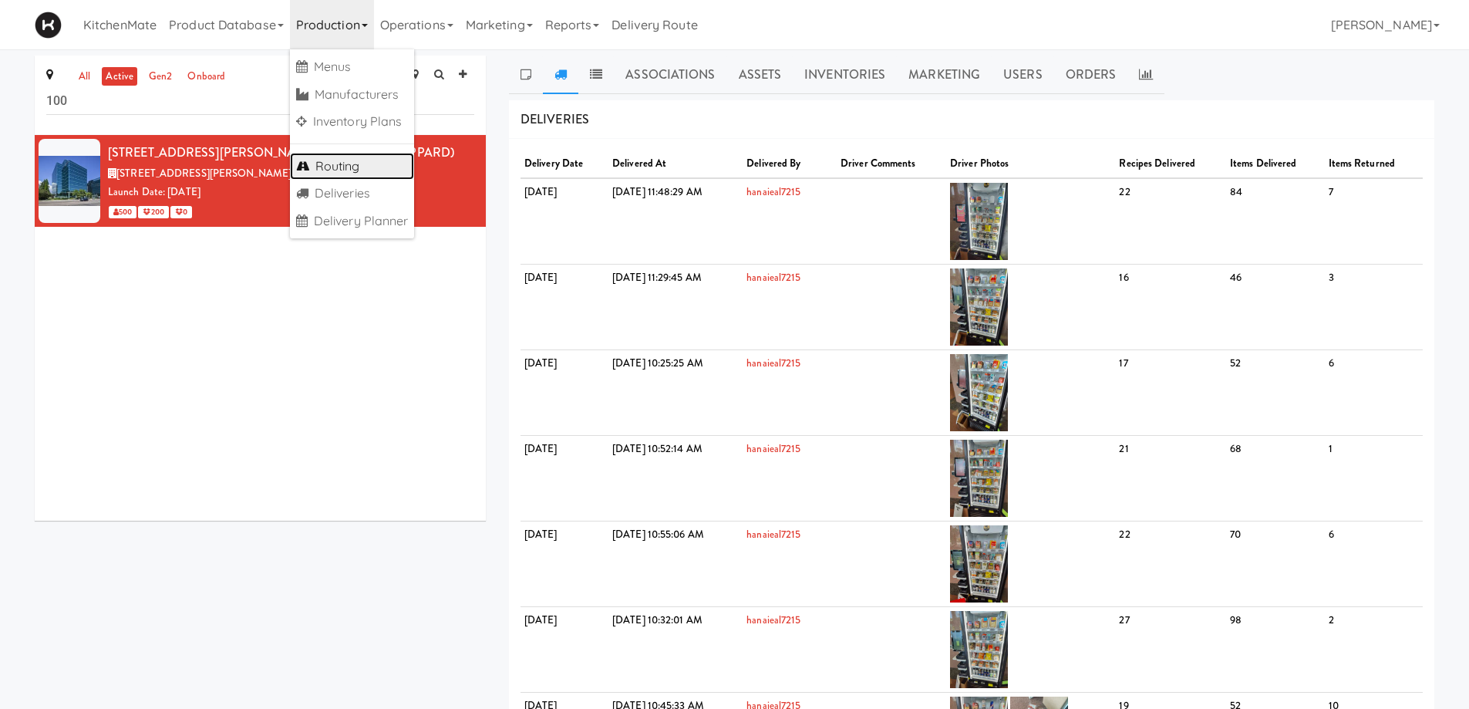
click at [338, 173] on link "Routing" at bounding box center [352, 167] width 125 height 28
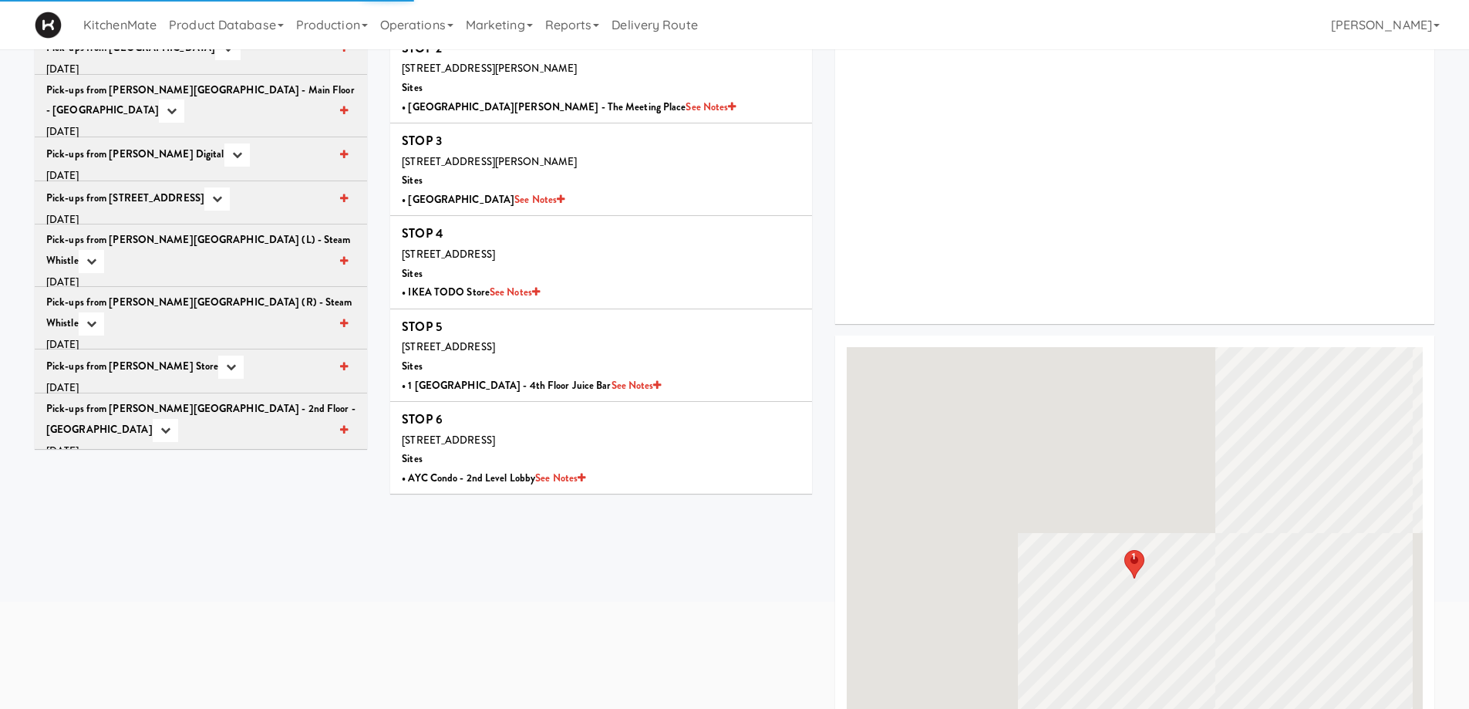
scroll to position [281, 0]
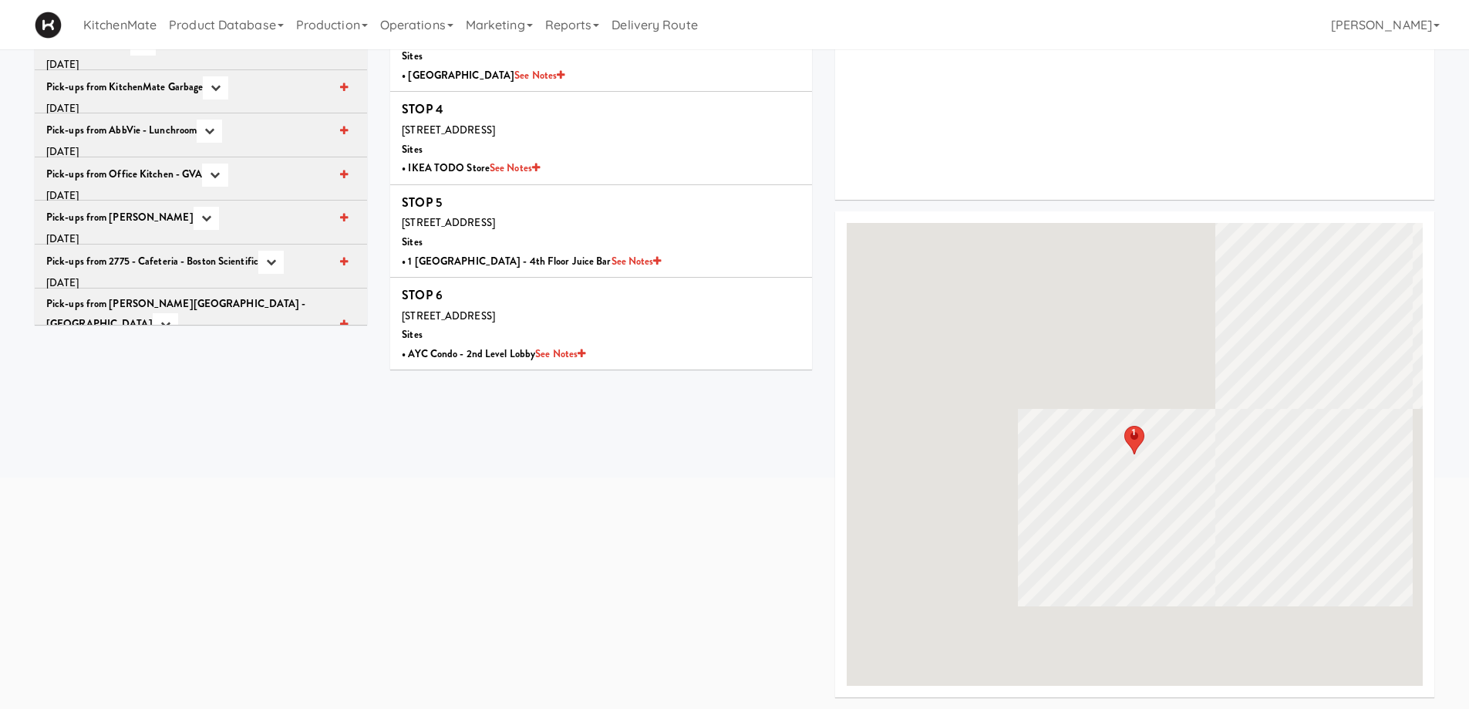
scroll to position [1362, 0]
